Goal: Task Accomplishment & Management: Complete application form

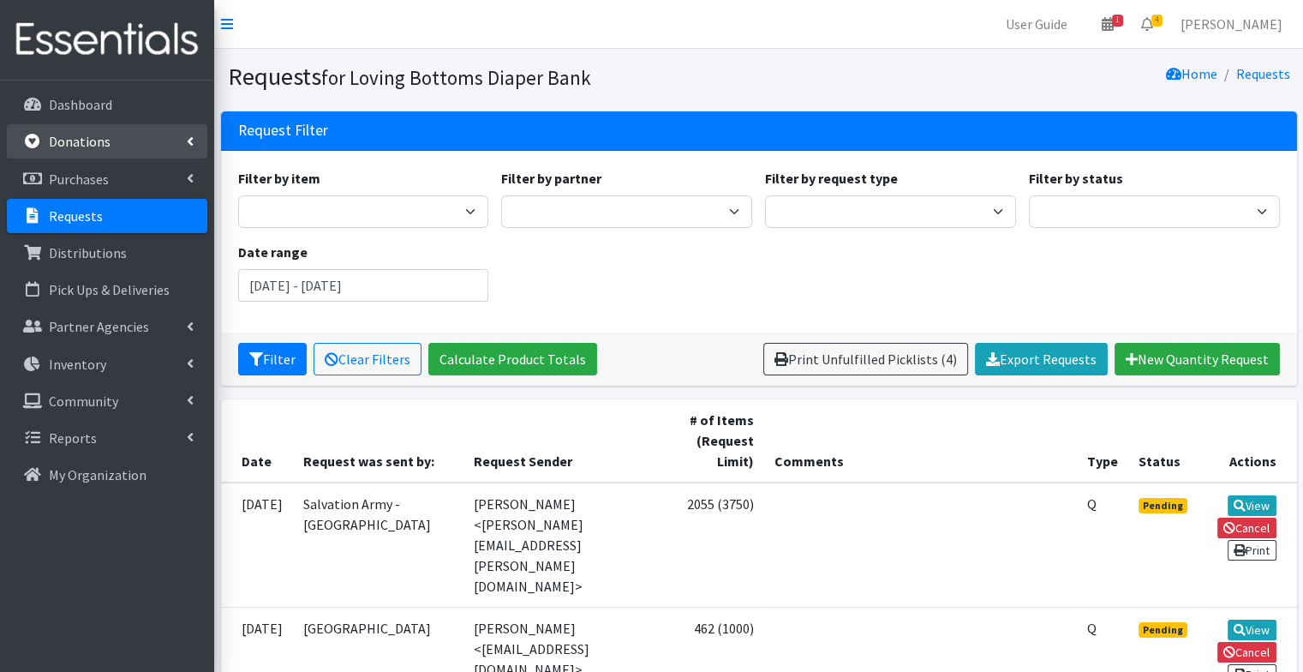
click at [83, 156] on link "Donations" at bounding box center [107, 141] width 200 height 34
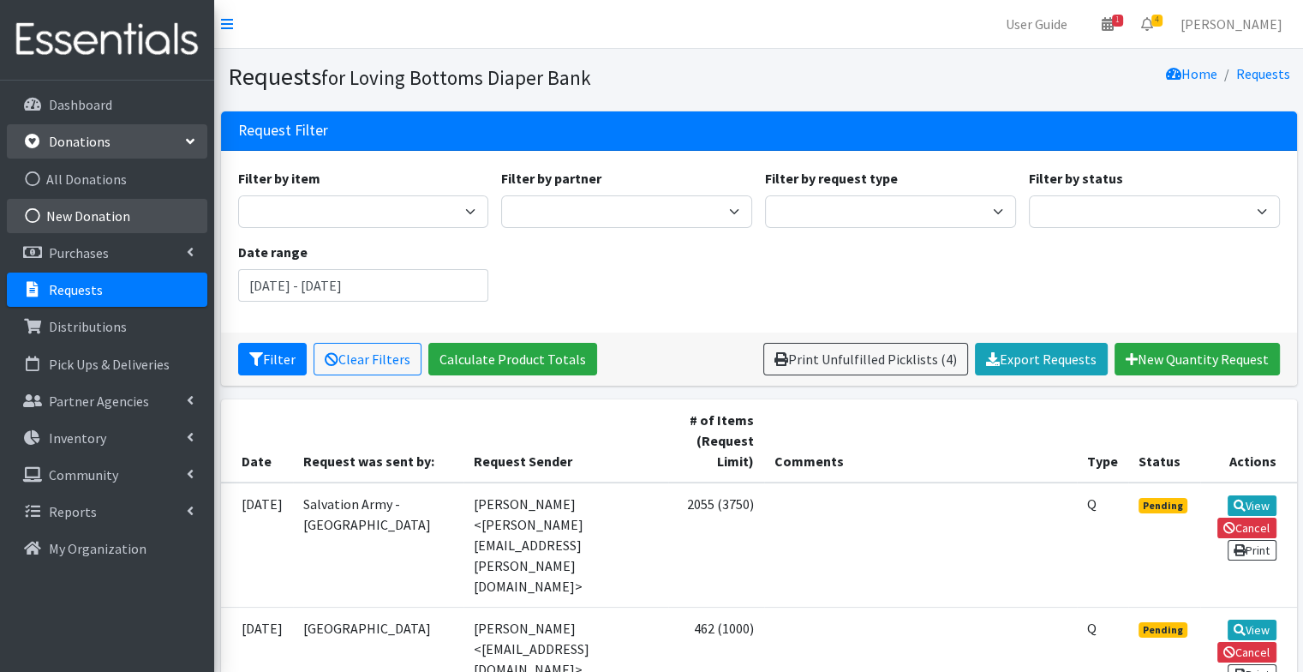
click at [93, 219] on link "New Donation" at bounding box center [107, 216] width 200 height 34
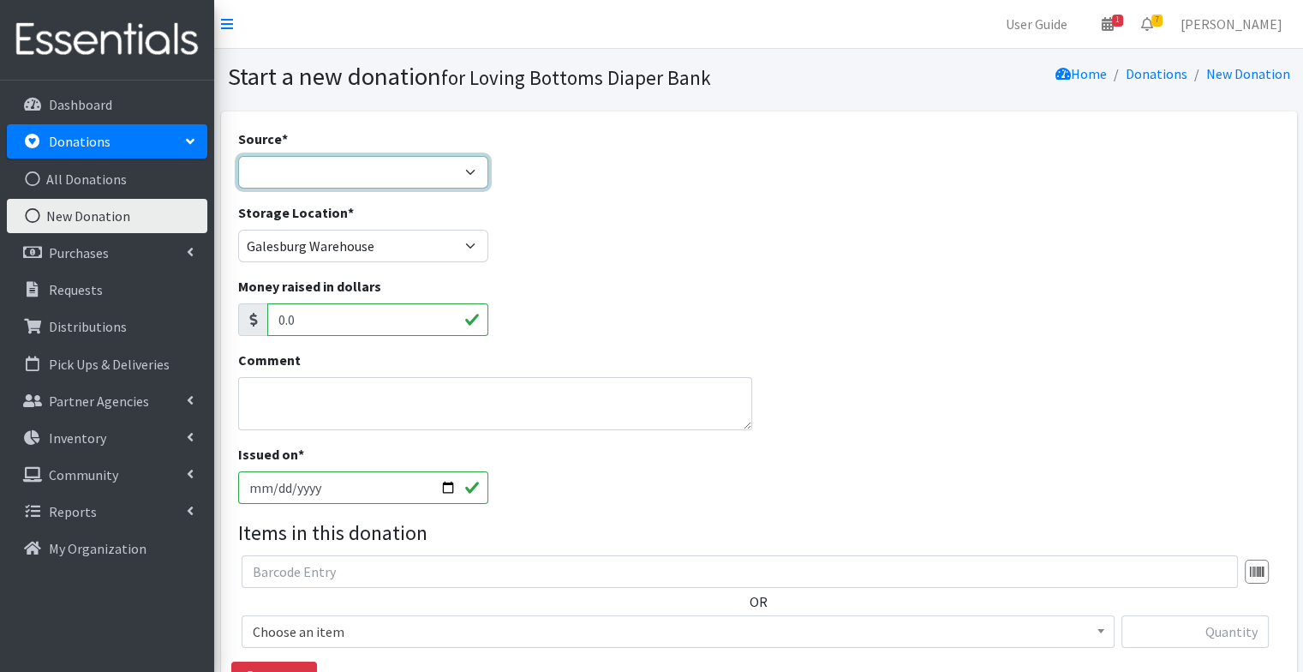
click at [318, 175] on select "Product Drive Manufacturer Donation Site Misc. Donation" at bounding box center [363, 172] width 251 height 33
select select "Donation Site"
click at [238, 156] on select "Product Drive Manufacturer Donation Site Misc. Donation" at bounding box center [363, 172] width 251 height 33
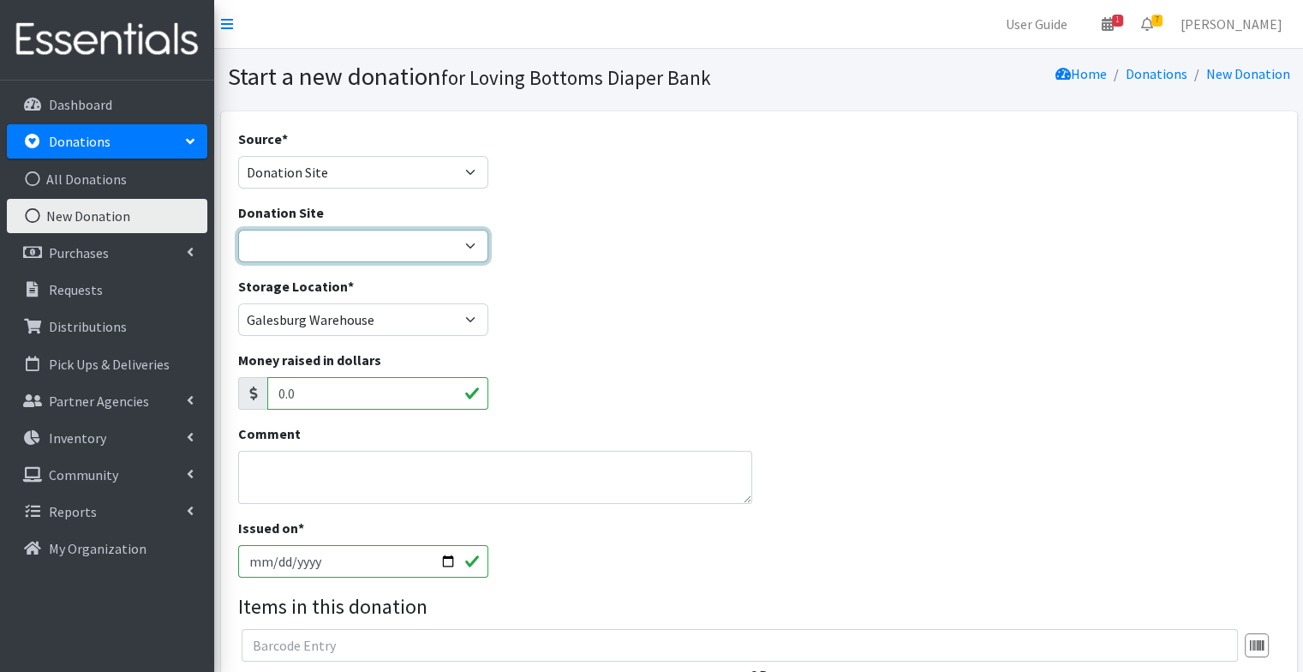
click at [319, 248] on select "[GEOGRAPHIC_DATA] Amazon Wish List Compassus Hospice Eagle View - [GEOGRAPHIC_D…" at bounding box center [363, 246] width 251 height 33
select select "1"
click at [238, 230] on select "[GEOGRAPHIC_DATA] Amazon Wish List Compassus Hospice Eagle View - [GEOGRAPHIC_D…" at bounding box center [363, 246] width 251 height 33
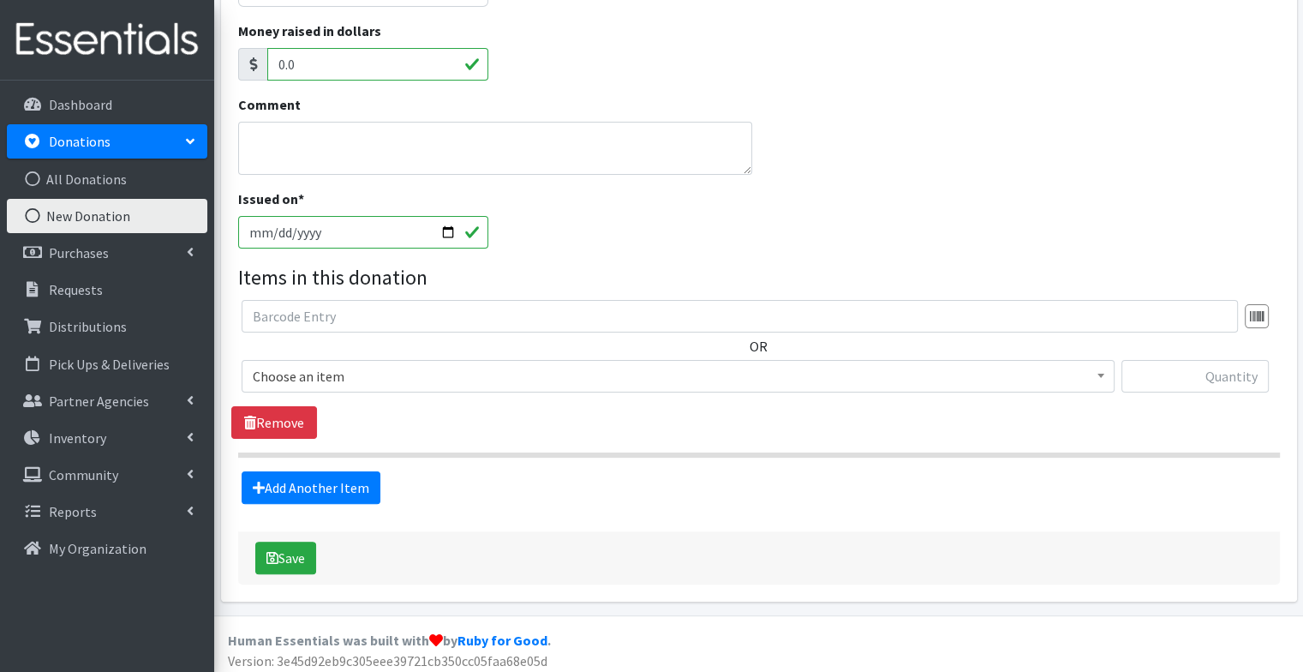
scroll to position [334, 0]
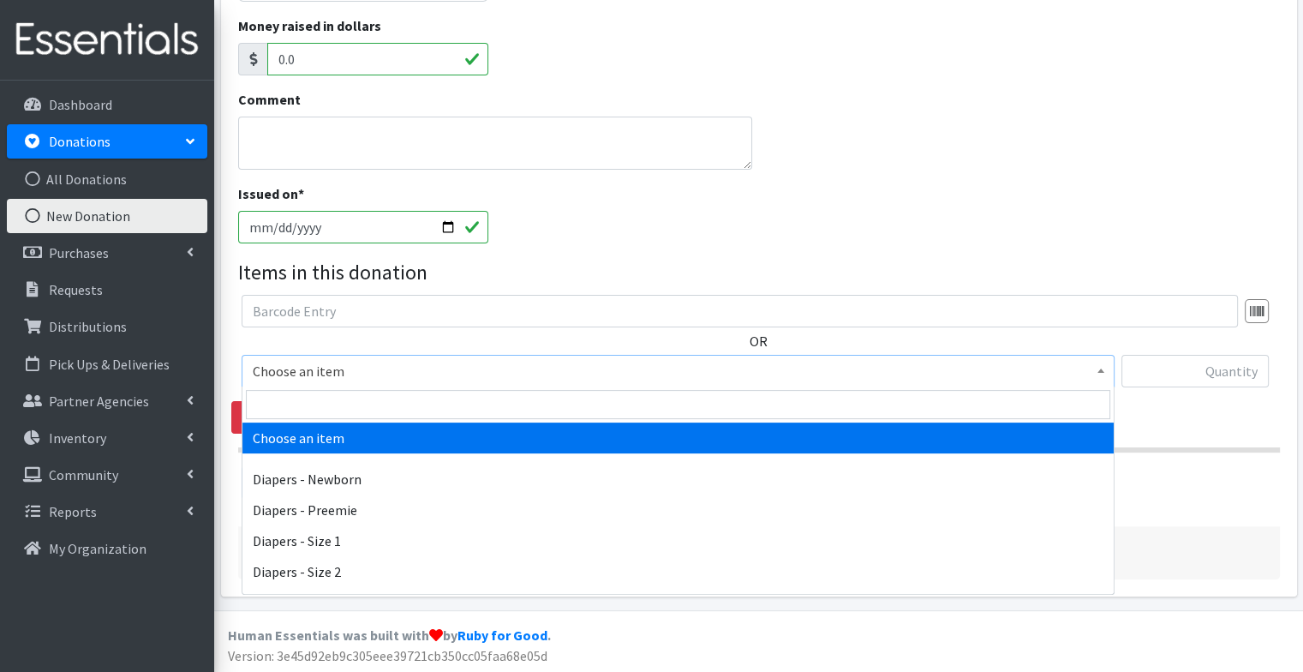
click at [353, 378] on span "Choose an item" at bounding box center [678, 371] width 851 height 24
click at [343, 400] on input "search" at bounding box center [678, 404] width 864 height 29
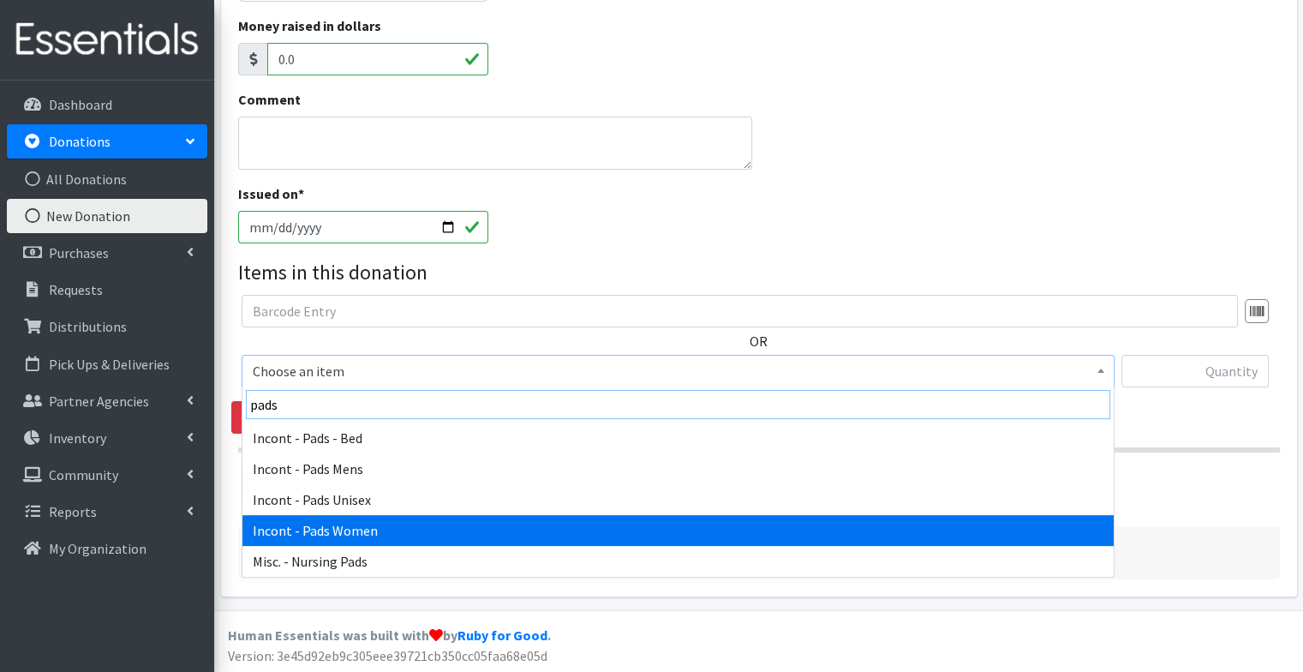
type input "pads"
select select "12730"
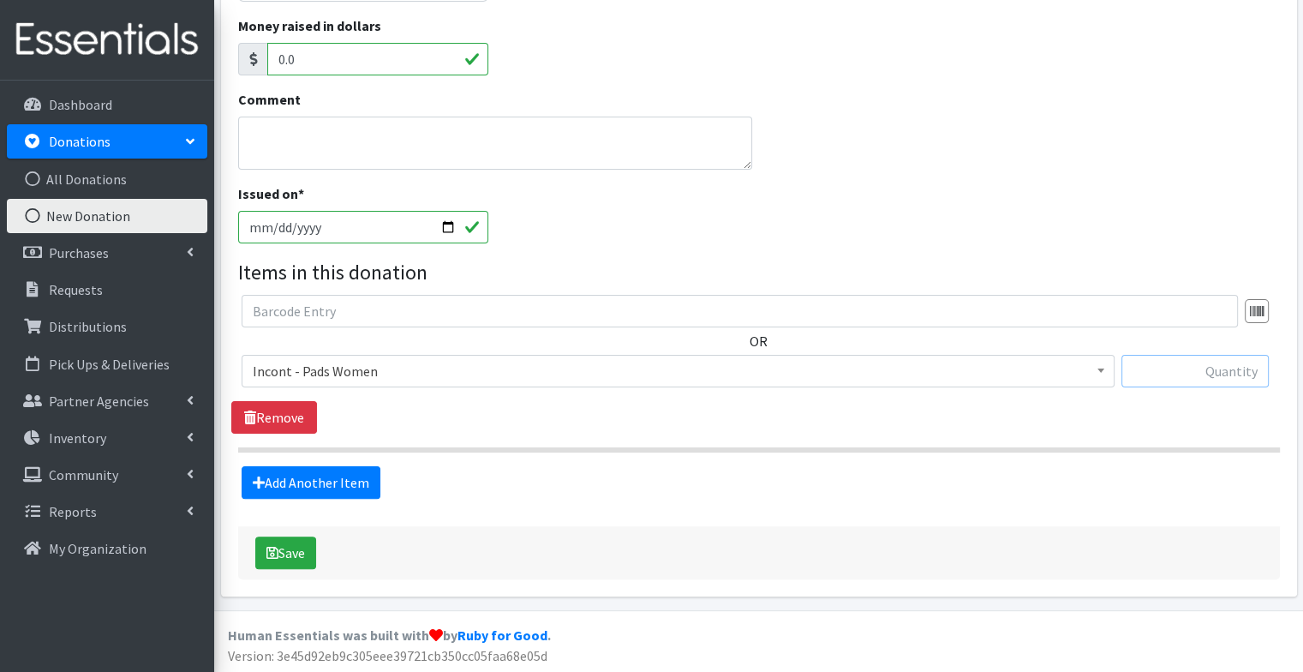
click at [1201, 372] on input "text" at bounding box center [1194, 371] width 147 height 33
type input "264"
click at [345, 478] on link "Add Another Item" at bounding box center [311, 482] width 139 height 33
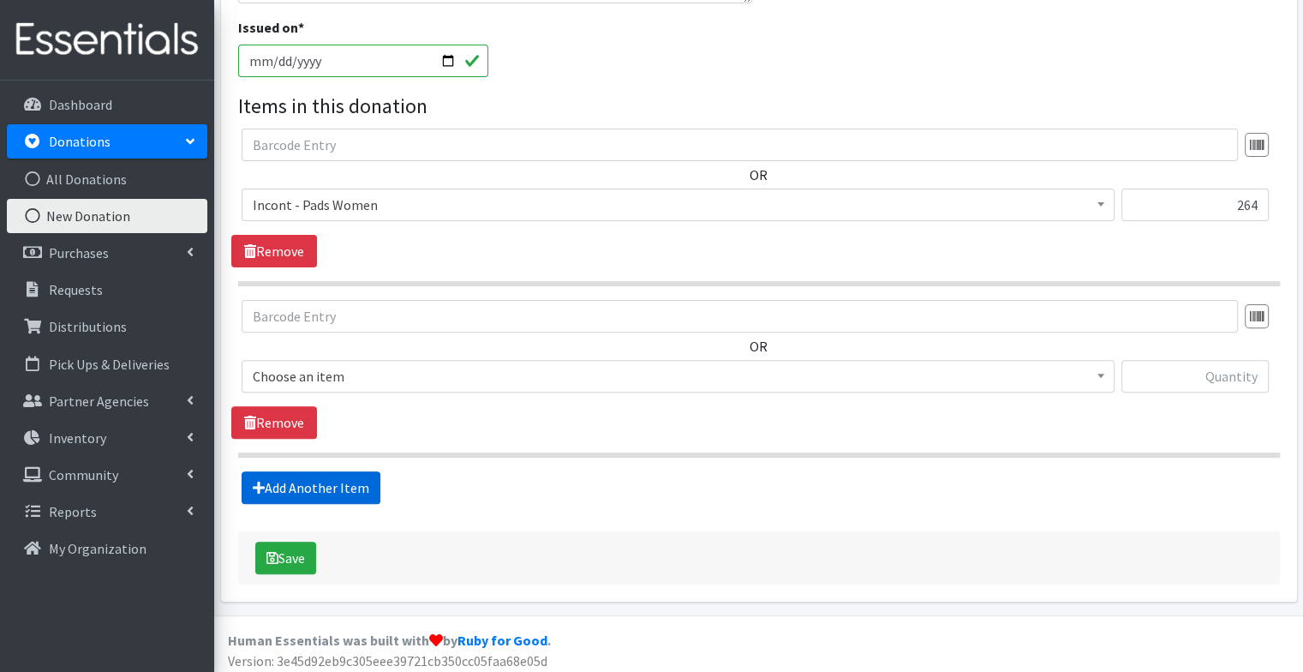
scroll to position [505, 0]
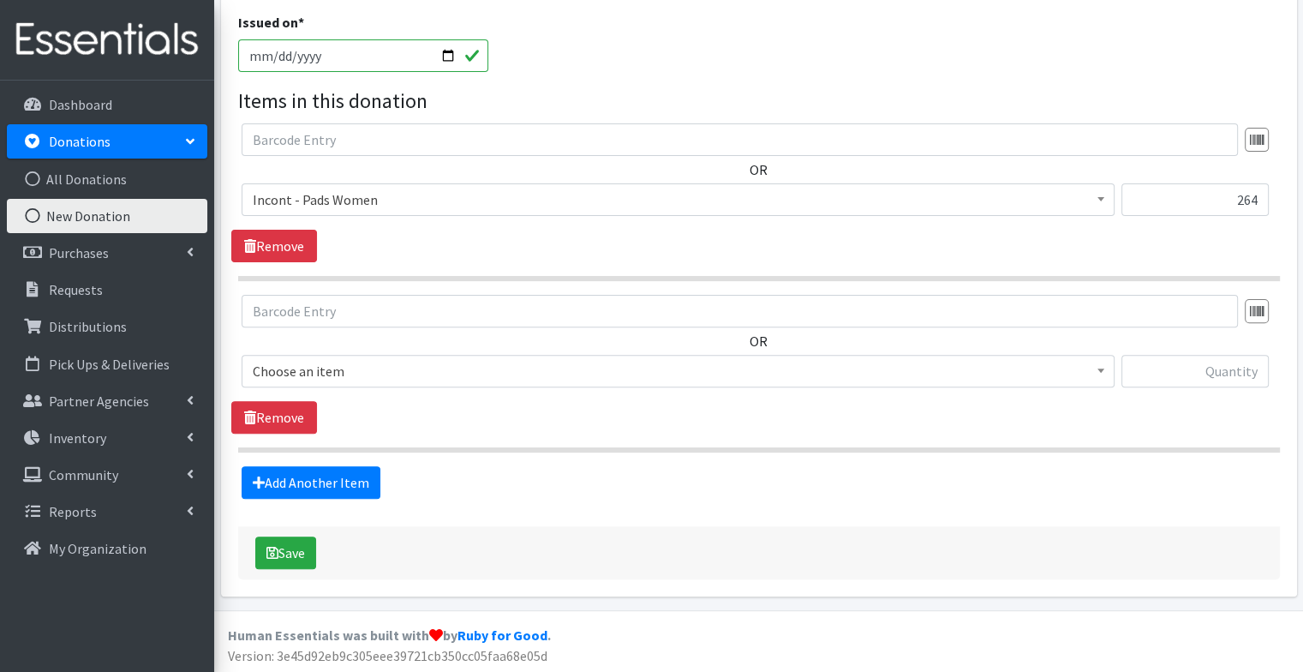
click at [471, 381] on span "Choose an item" at bounding box center [678, 371] width 873 height 33
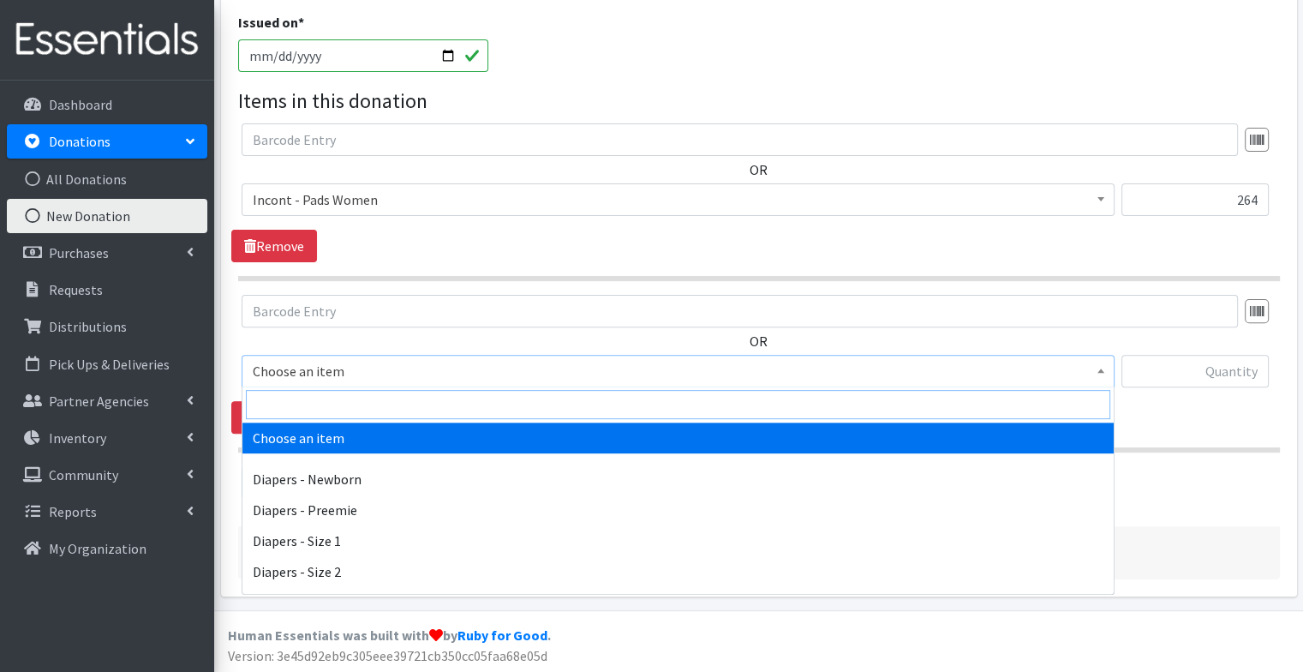
click at [435, 398] on input "search" at bounding box center [678, 404] width 864 height 29
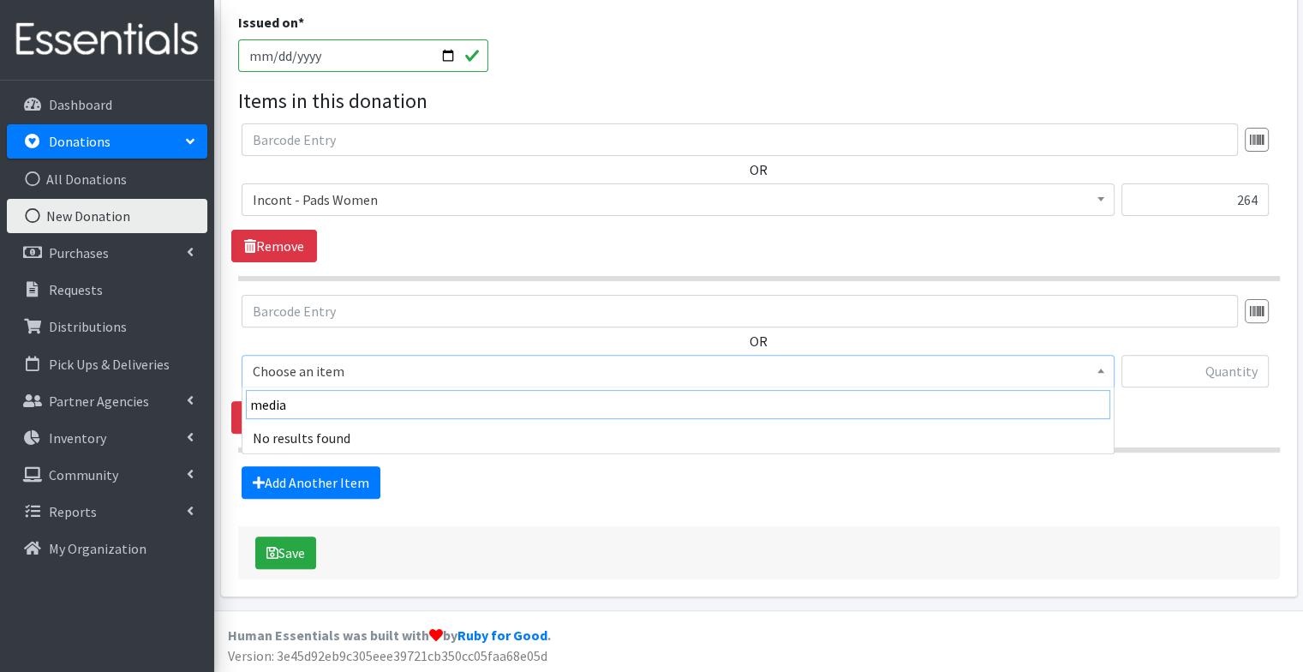
type input "medi"
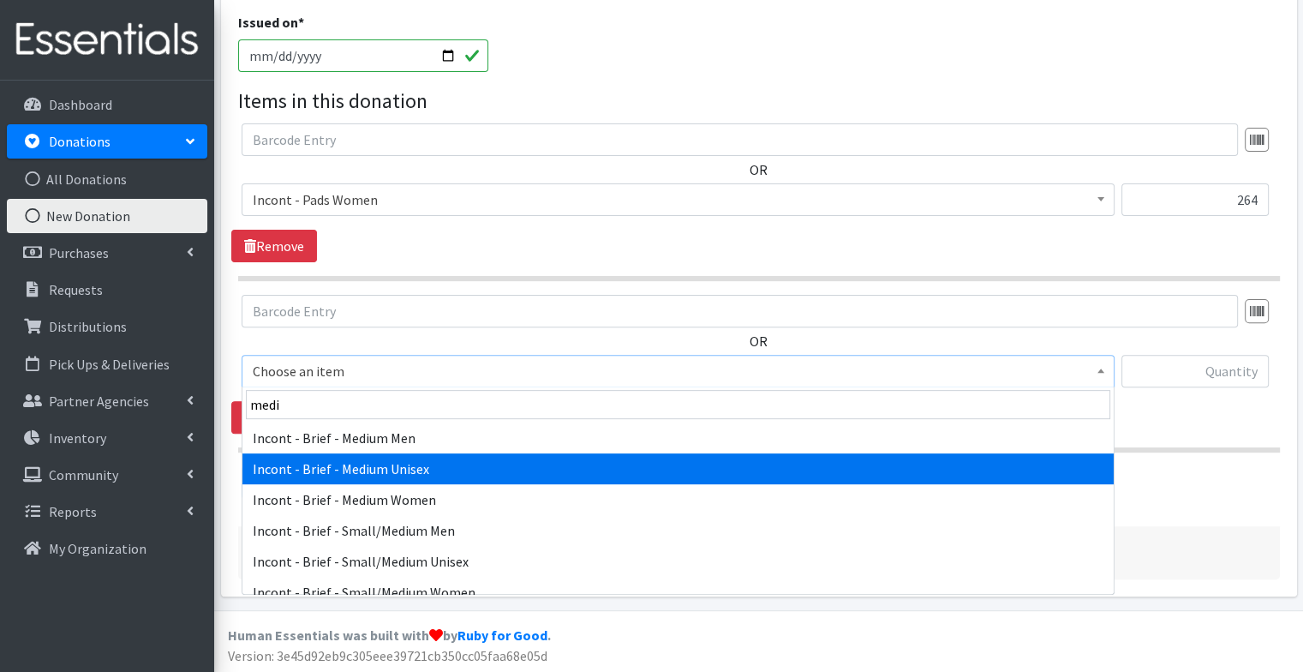
select select "89"
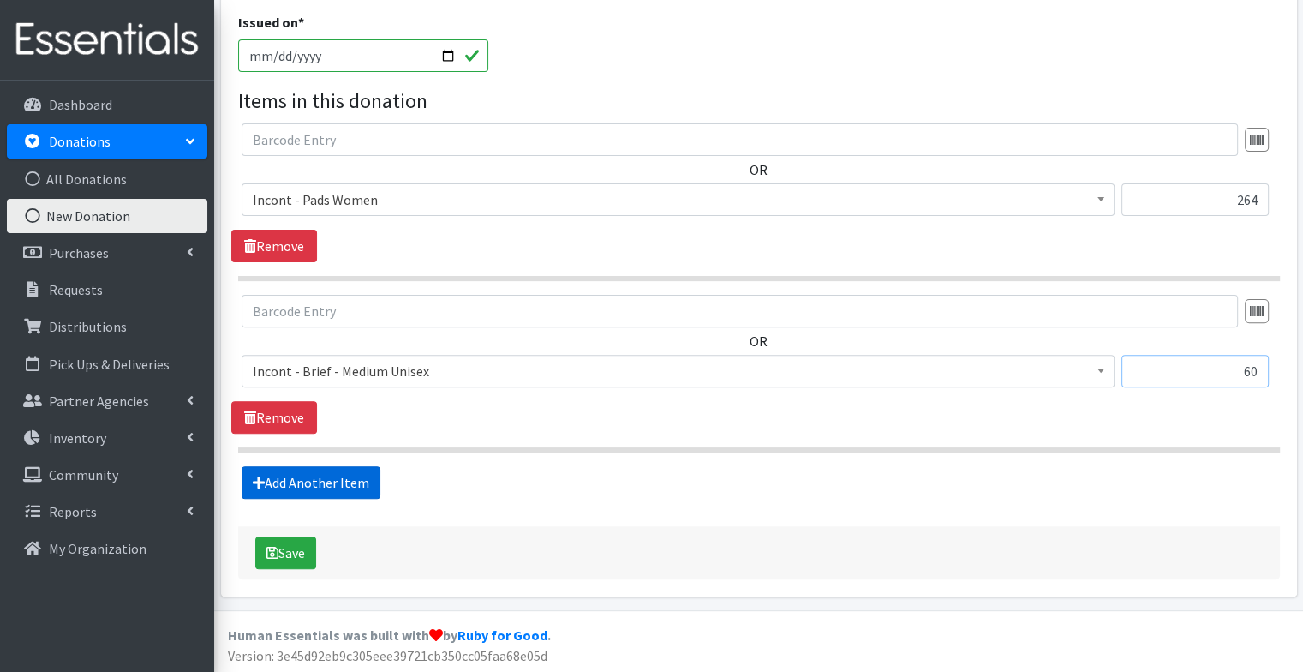
type input "60"
click at [322, 483] on link "Add Another Item" at bounding box center [311, 482] width 139 height 33
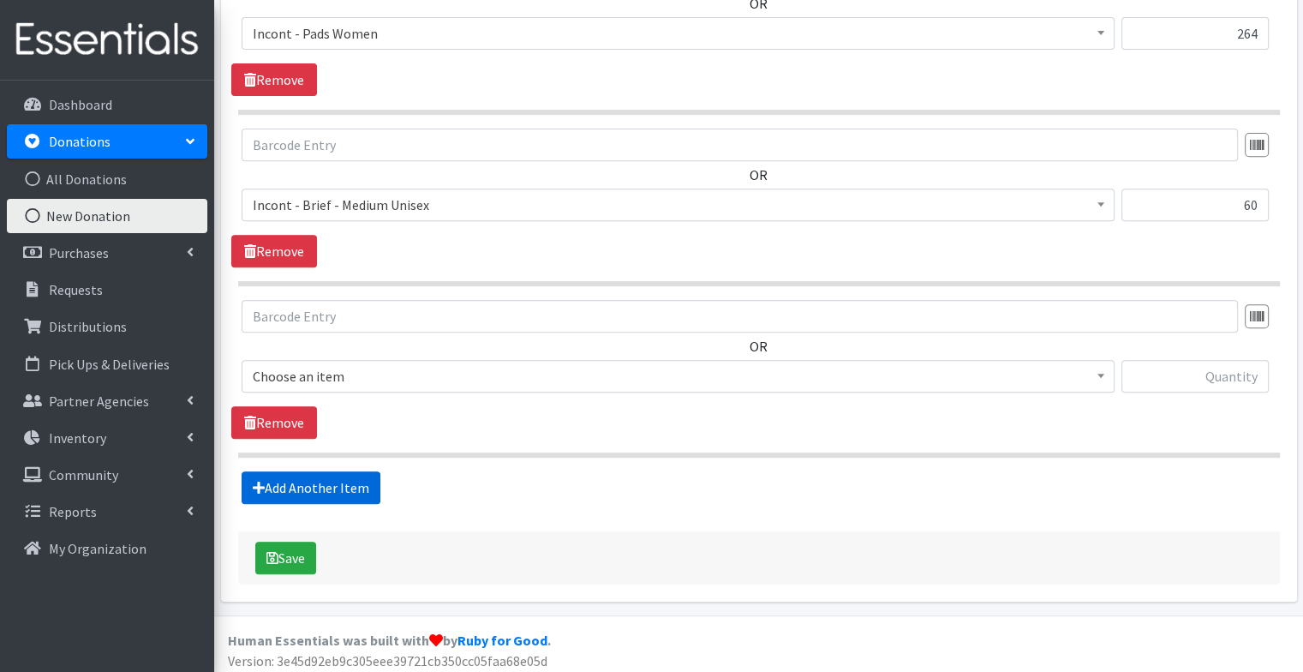
scroll to position [676, 0]
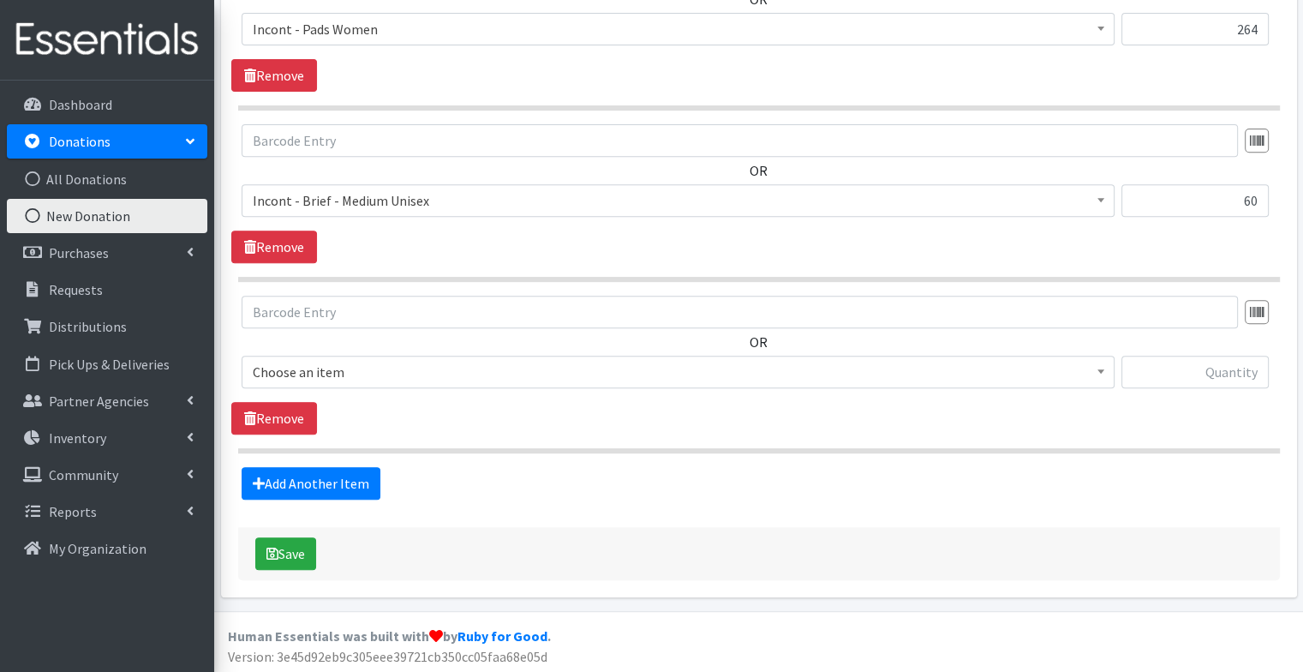
click at [379, 360] on span "Choose an item" at bounding box center [678, 372] width 851 height 24
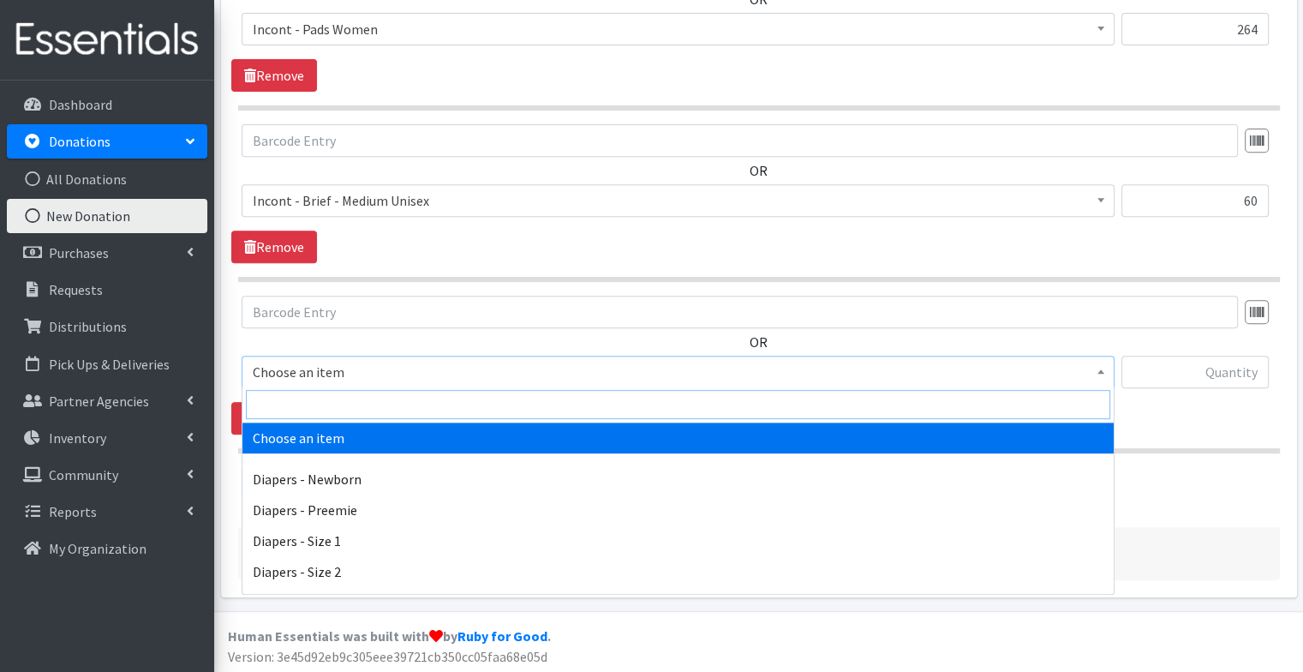
click at [343, 415] on input "search" at bounding box center [678, 404] width 864 height 29
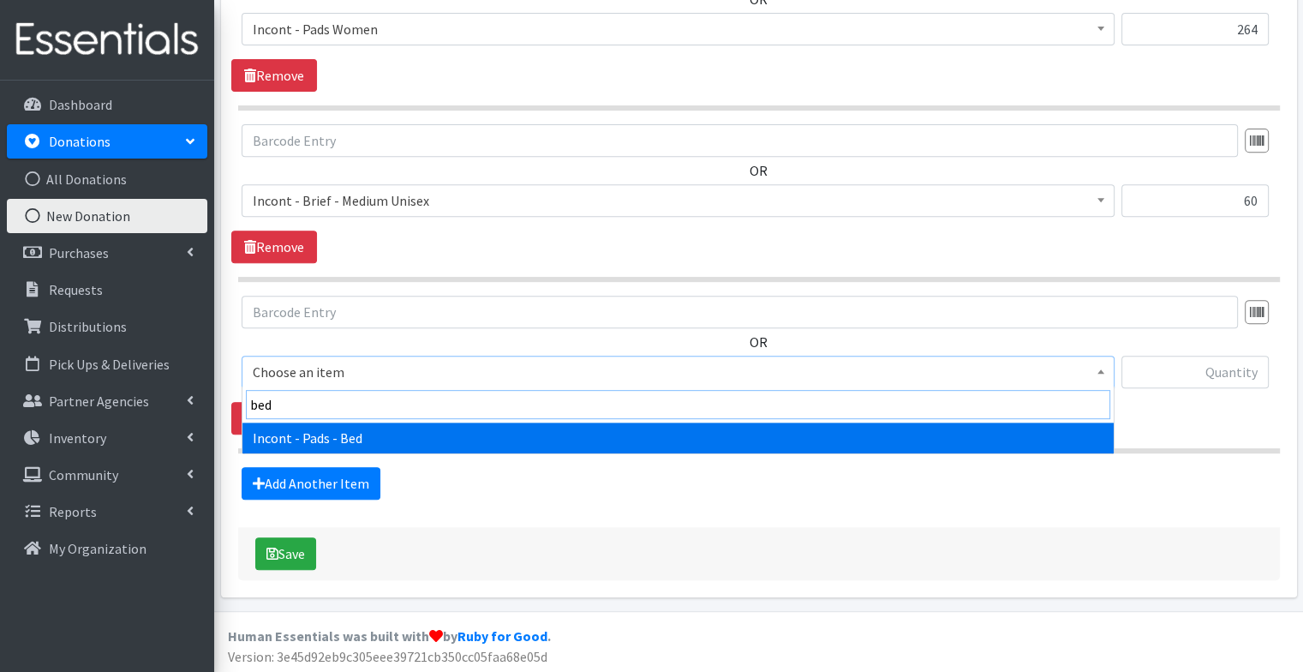
type input "bed"
select select "106"
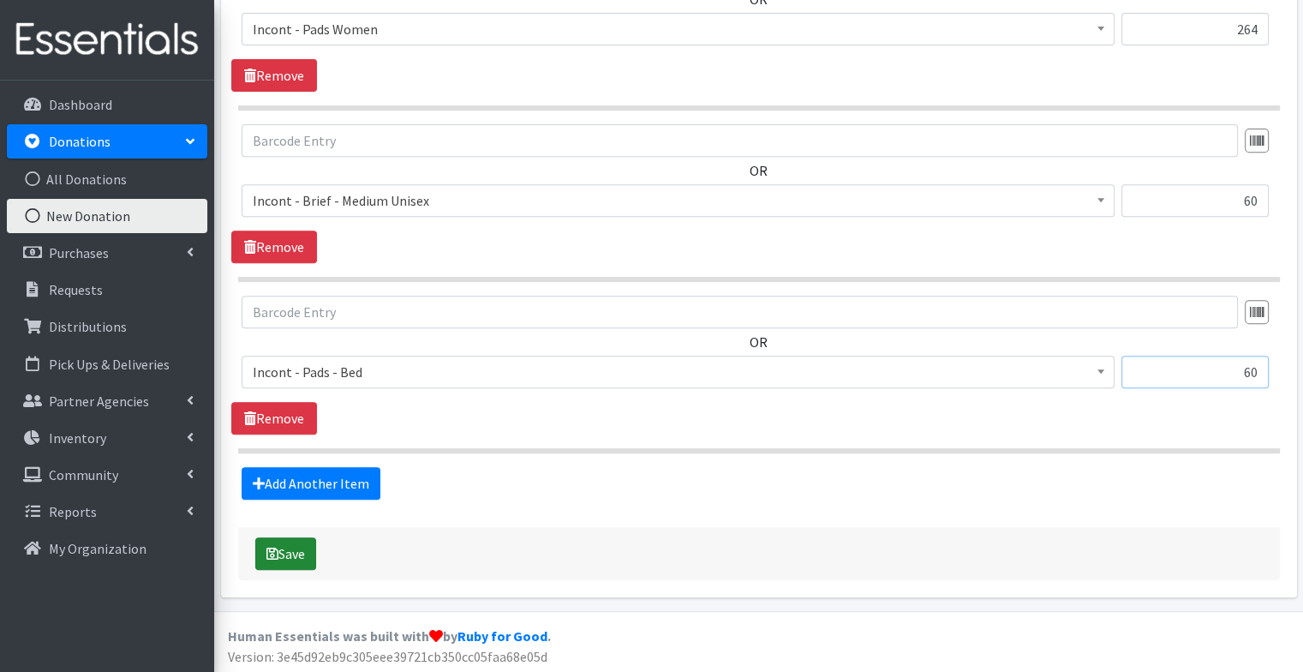
type input "60"
click at [289, 551] on button "Save" at bounding box center [285, 553] width 61 height 33
